Goal: Obtain resource: Download file/media

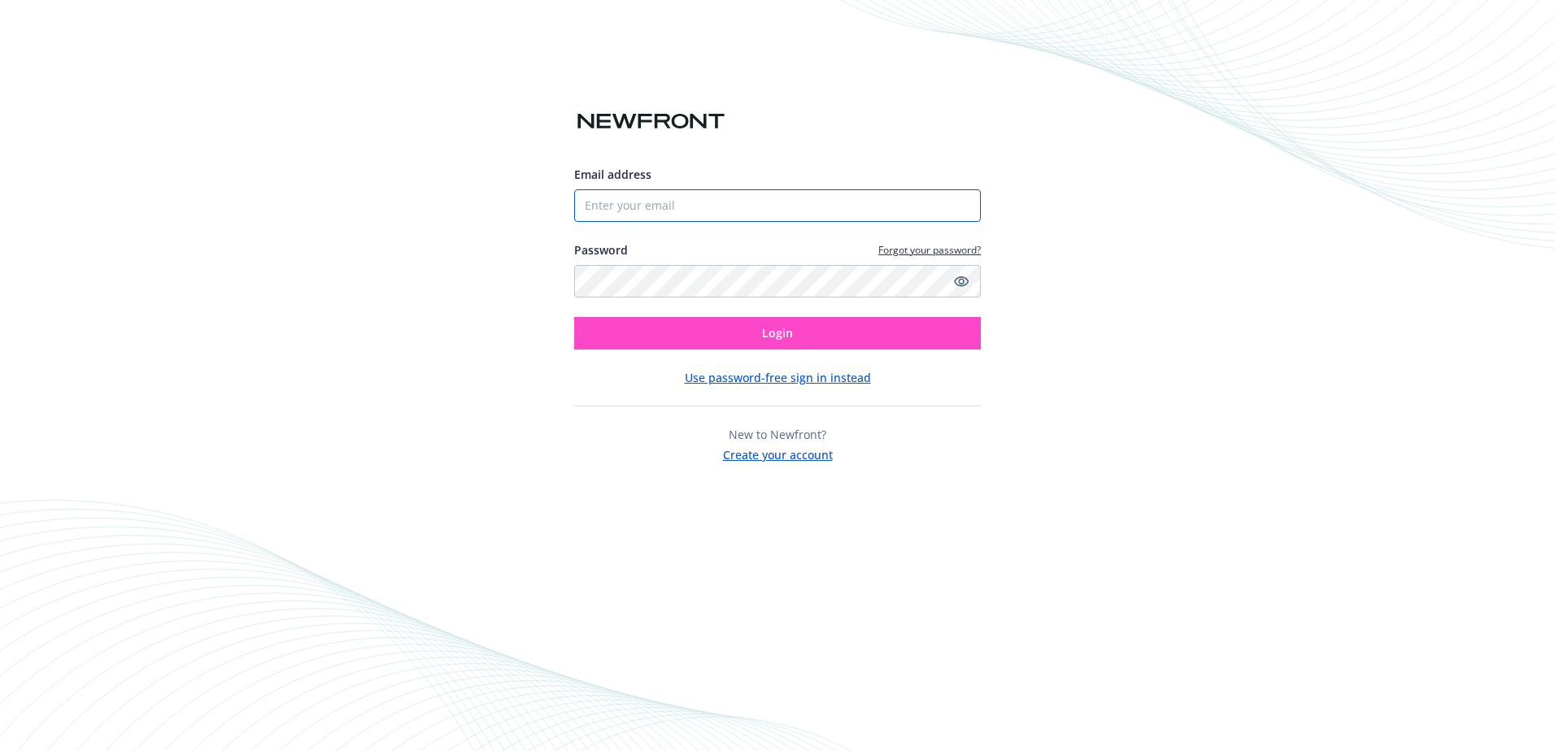
type input "[PERSON_NAME][EMAIL_ADDRESS][DOMAIN_NAME]"
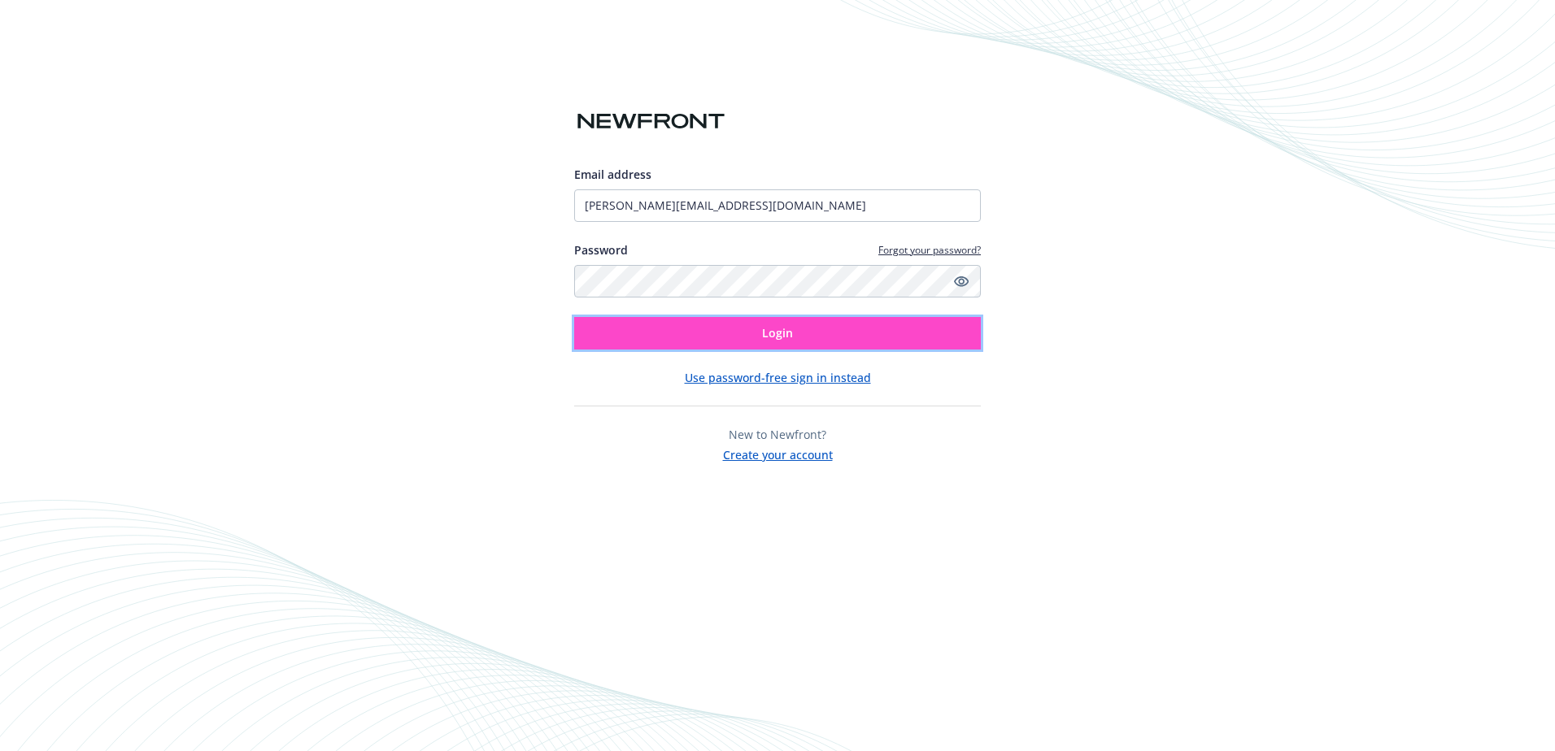
click at [720, 346] on button "Login" at bounding box center [777, 333] width 407 height 33
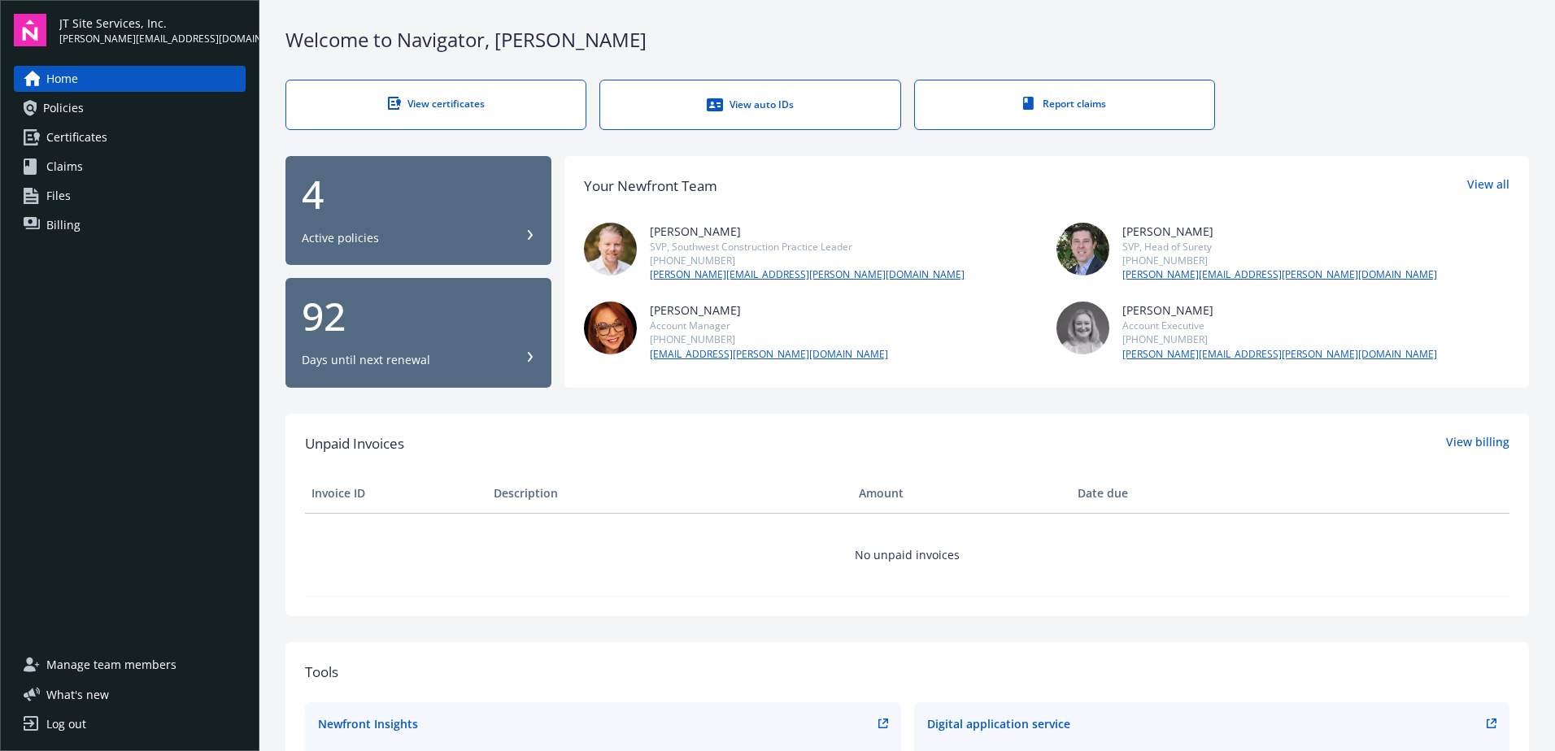
click at [707, 110] on icon at bounding box center [715, 104] width 16 height 13
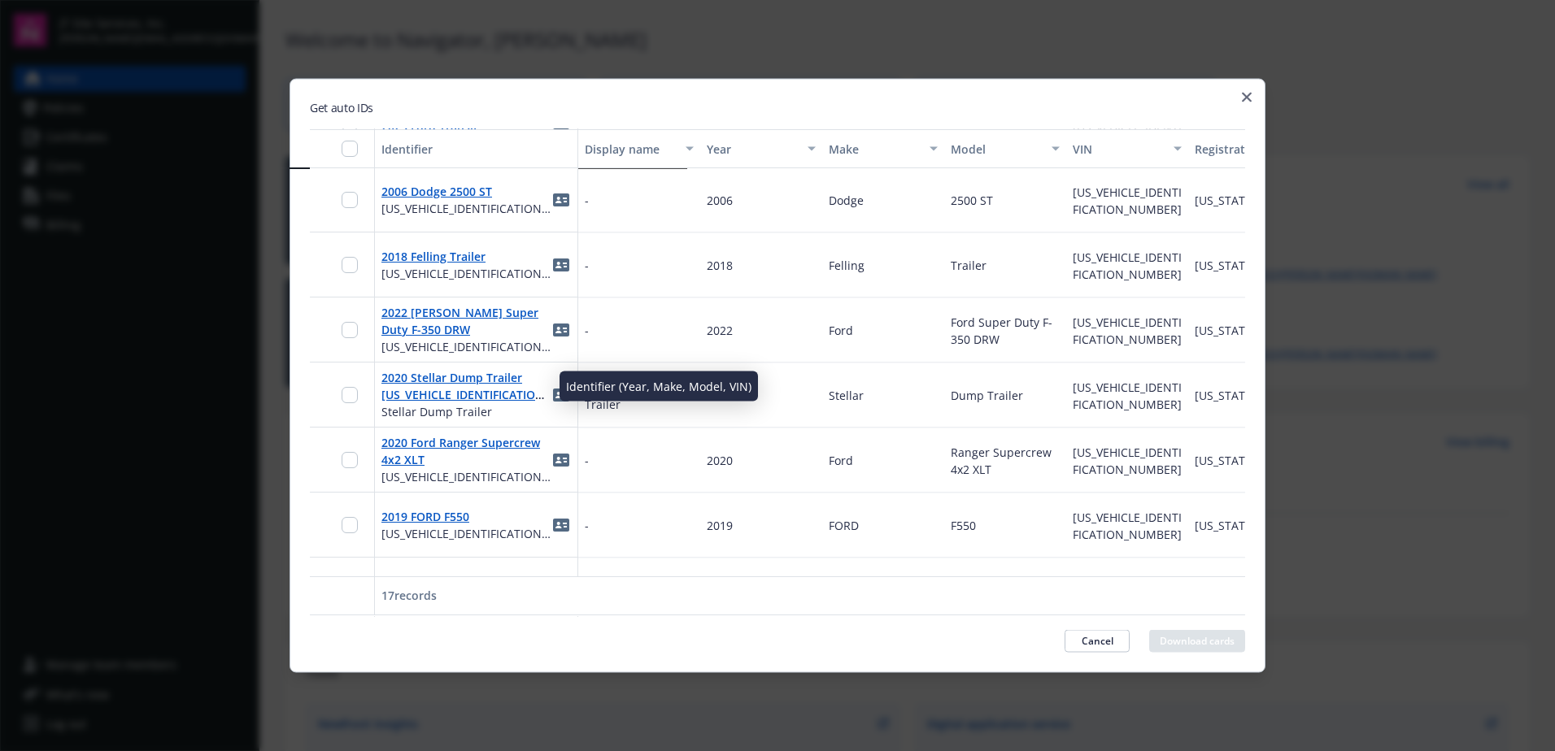
scroll to position [709, 0]
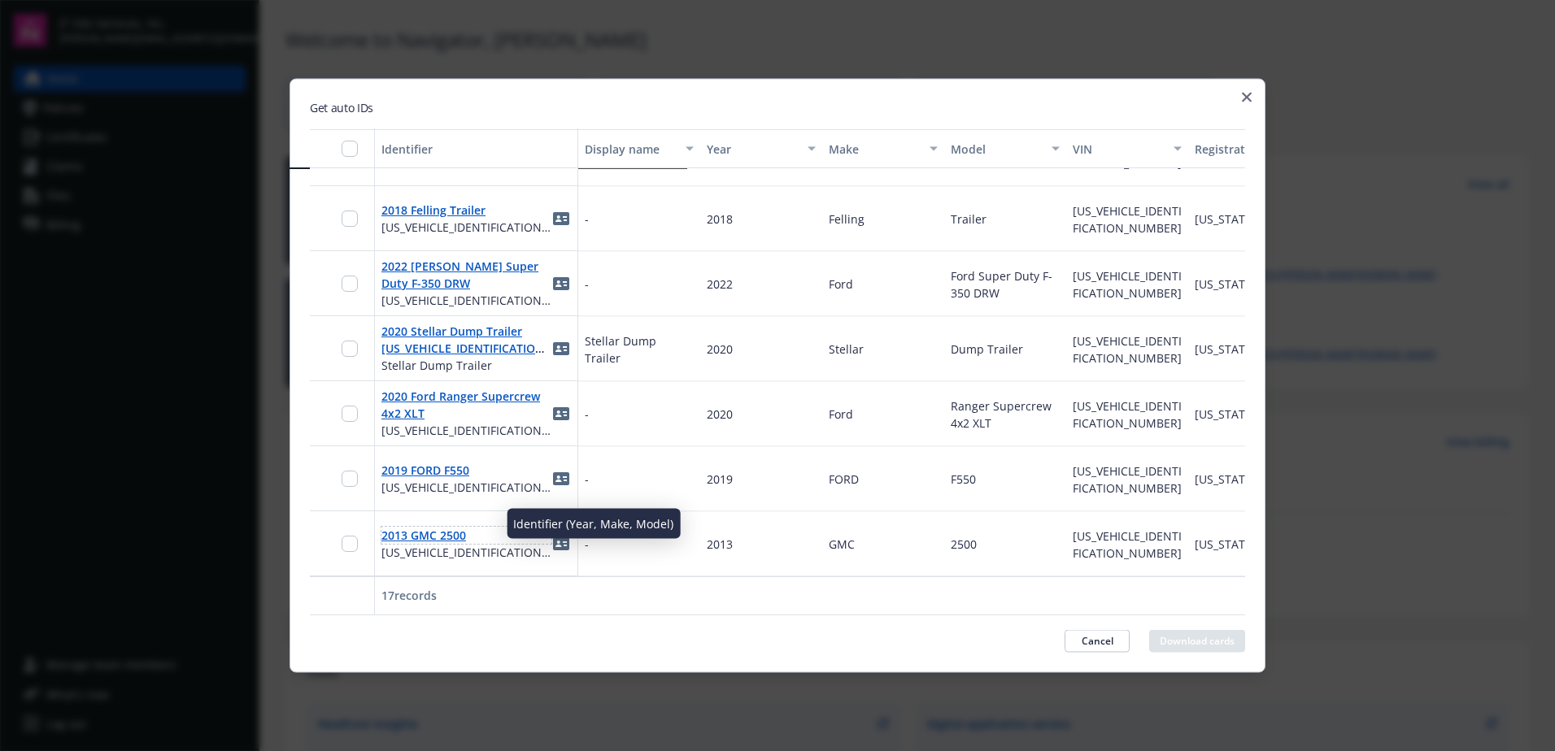
click at [416, 528] on link "2013 GMC 2500" at bounding box center [423, 535] width 85 height 15
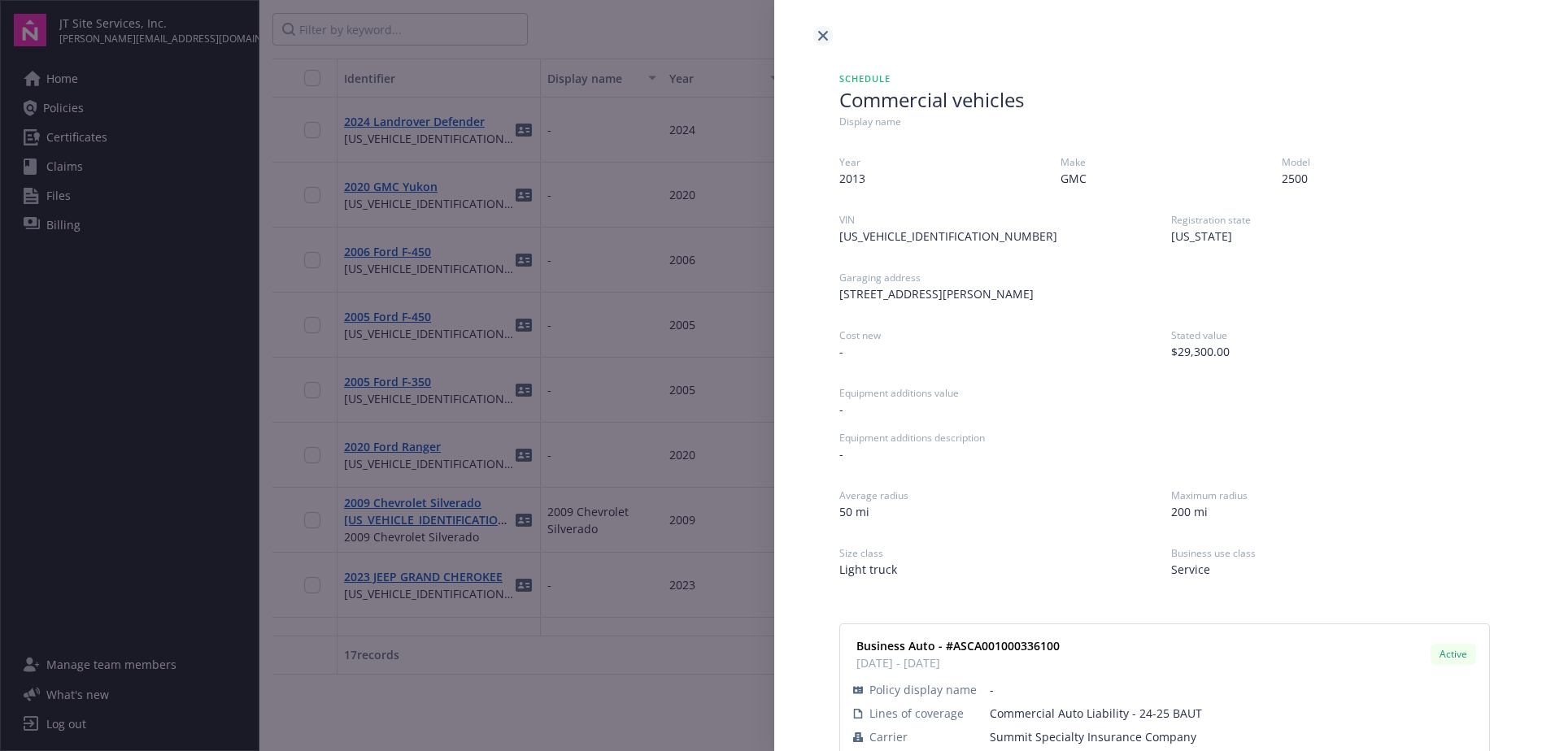
click at [823, 37] on icon "close" at bounding box center [823, 36] width 10 height 10
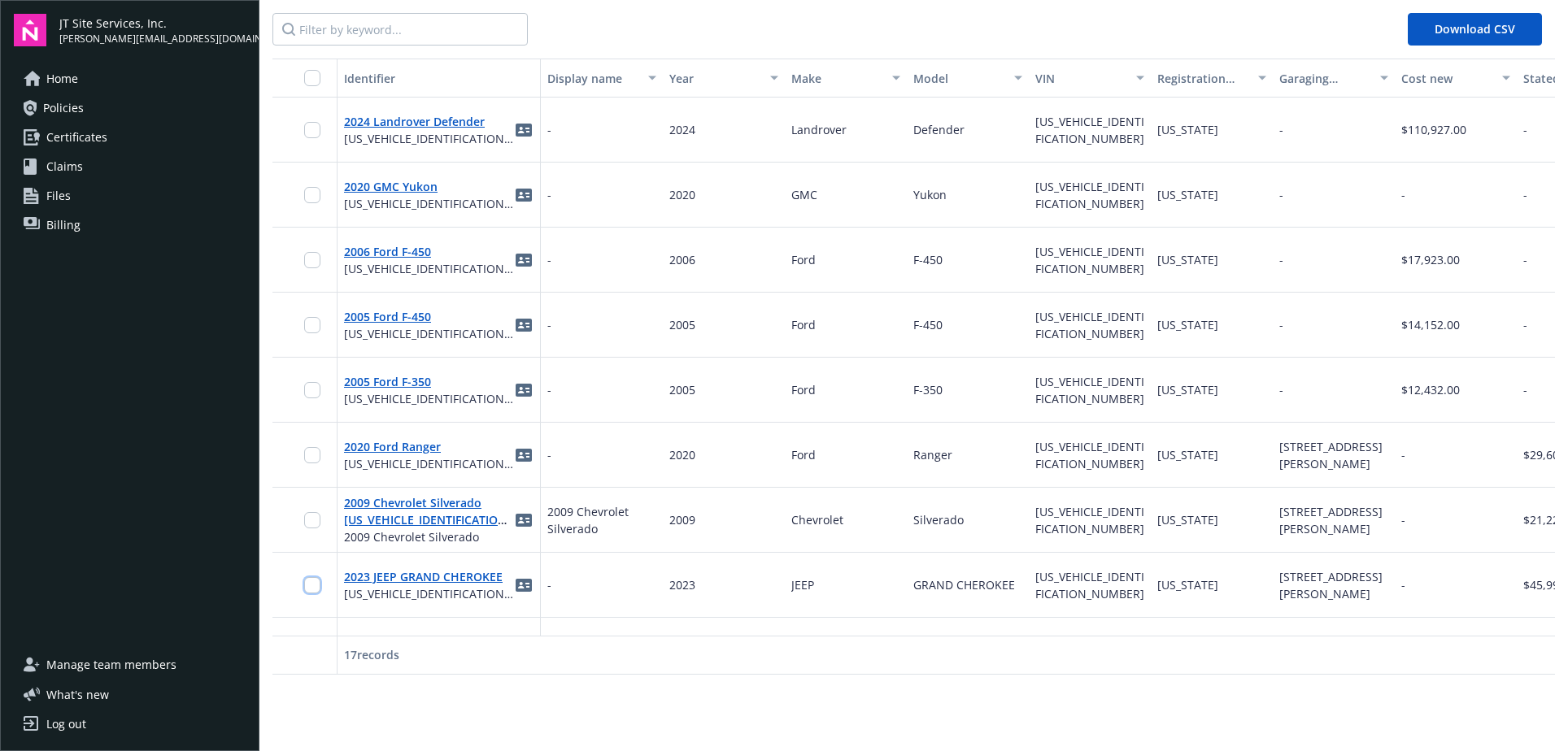
click at [316, 585] on input "checkbox" at bounding box center [312, 585] width 16 height 16
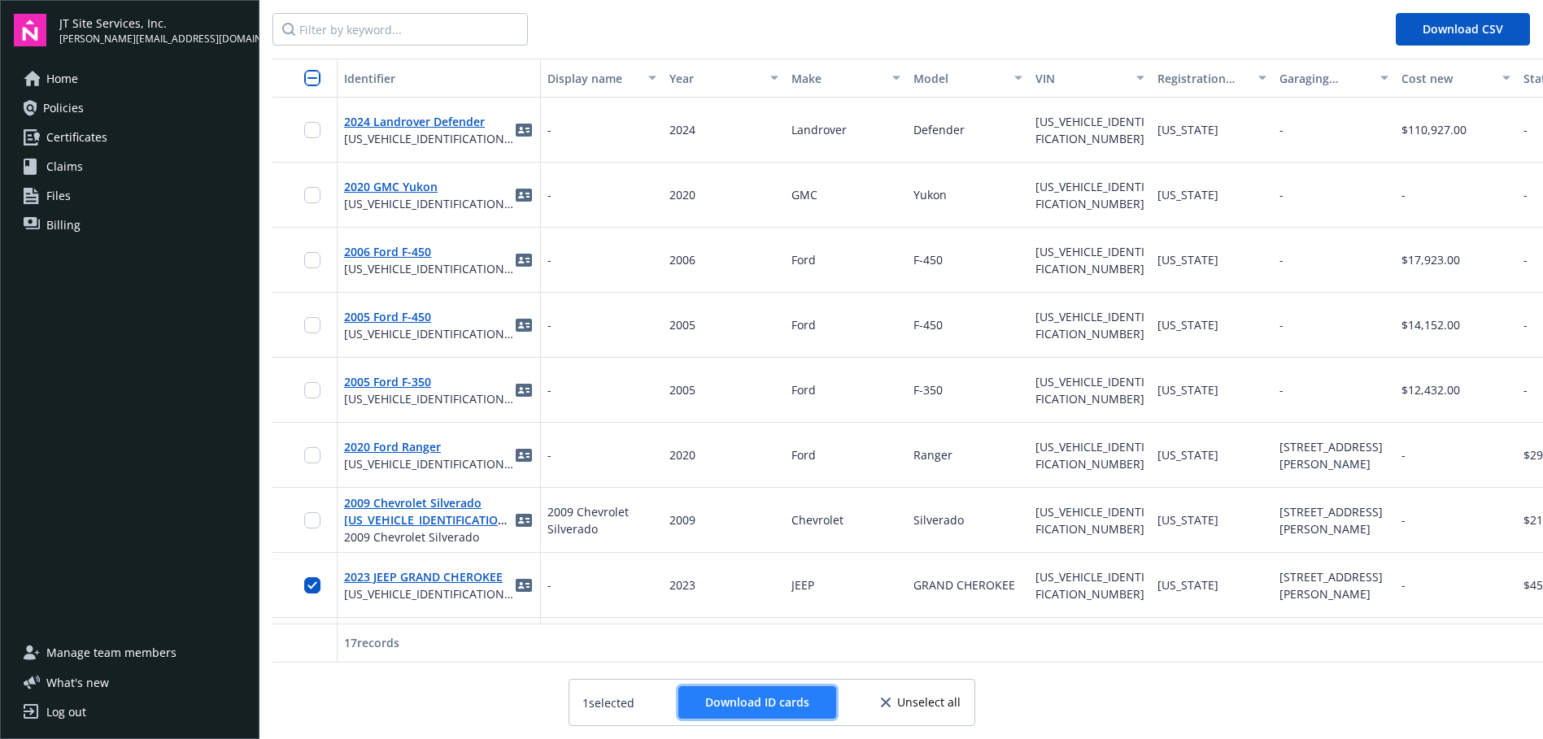
click at [755, 699] on span "Download ID cards" at bounding box center [757, 701] width 104 height 15
